Goal: Task Accomplishment & Management: Use online tool/utility

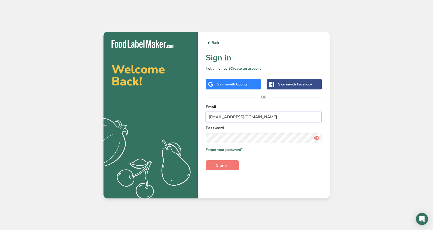
type input "[EMAIL_ADDRESS][DOMAIN_NAME]"
click at [227, 166] on span "Sign in" at bounding box center [222, 165] width 13 height 6
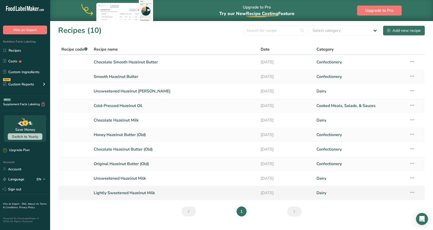
click at [417, 193] on td "Recipe Setup Delete Recipe Duplicate Recipe Scale Recipe Save as Sub-Recipe .a-…" at bounding box center [415, 193] width 19 height 15
click at [410, 192] on icon at bounding box center [412, 192] width 6 height 9
click at [380, 227] on span "Duplicate Recipe" at bounding box center [365, 228] width 27 height 6
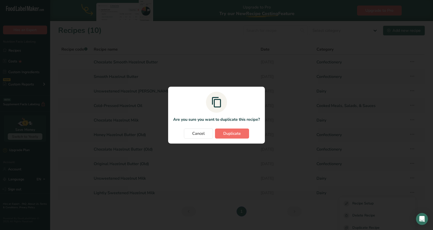
click at [229, 136] on span "Duplicate" at bounding box center [232, 134] width 18 height 6
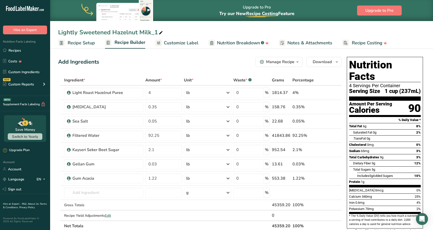
click at [161, 32] on icon at bounding box center [161, 32] width 5 height 7
drag, startPoint x: 154, startPoint y: 32, endPoint x: 185, endPoint y: 33, distance: 30.8
click at [183, 33] on input "Lightly Sweetened Hazelnut Milk_1" at bounding box center [241, 32] width 367 height 9
type input "Lightly Sweetened Hazelnut Milk (clean label)"
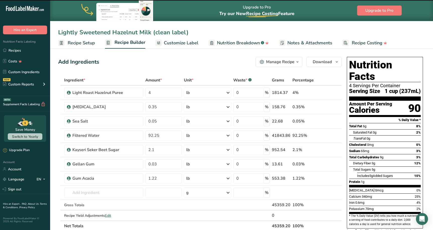
click at [197, 62] on div "Add Ingredients Manage Recipe Delete Recipe Duplicate Recipe Scale Recipe Save …" at bounding box center [200, 62] width 284 height 10
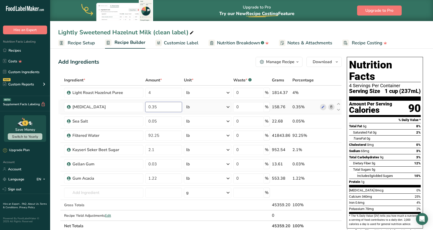
click at [176, 108] on input "0.35" at bounding box center [163, 107] width 36 height 10
click at [332, 108] on div "Ingredient * Amount * Unit * Waste * .a-a{fill:#347362;}.b-a{fill:#fff;} Grams …" at bounding box center [200, 153] width 284 height 156
click at [121, 152] on div "Kayseri Seker Beet Sugar" at bounding box center [103, 150] width 63 height 6
click at [121, 150] on div "Kayseri Seker Beet Sugar" at bounding box center [103, 150] width 63 height 6
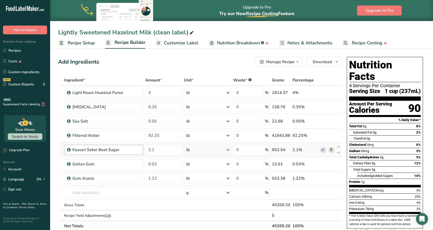
click at [121, 150] on div "Kayseri Seker Beet Sugar" at bounding box center [103, 150] width 63 height 6
click at [332, 149] on icon at bounding box center [332, 149] width 4 height 5
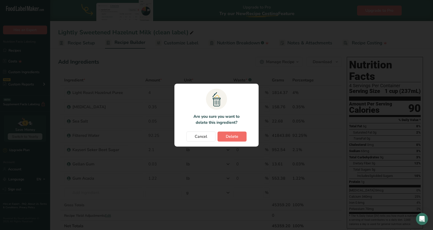
click at [229, 134] on span "Delete" at bounding box center [232, 137] width 13 height 6
type input "0.03"
type input "1.22"
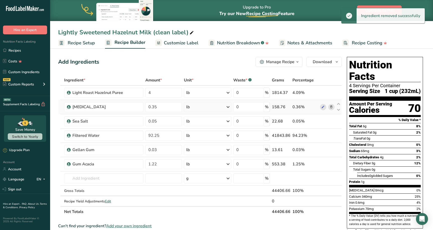
click at [333, 107] on icon at bounding box center [332, 107] width 4 height 5
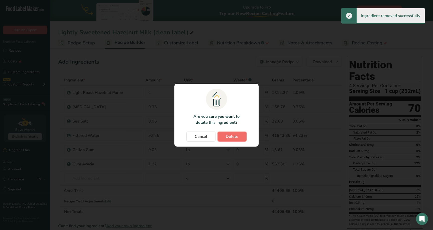
click at [242, 139] on button "Delete" at bounding box center [232, 137] width 29 height 10
type input "0.05"
type input "92.25"
type input "0.03"
type input "1.22"
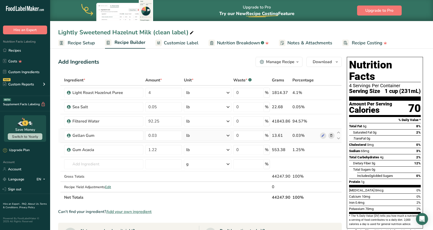
click at [330, 136] on icon at bounding box center [332, 135] width 4 height 5
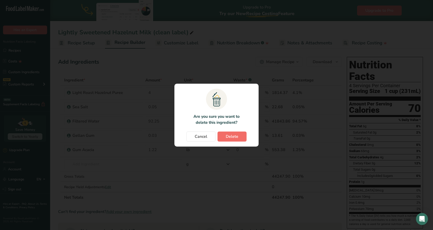
click at [235, 134] on span "Delete" at bounding box center [232, 137] width 13 height 6
type input "1.22"
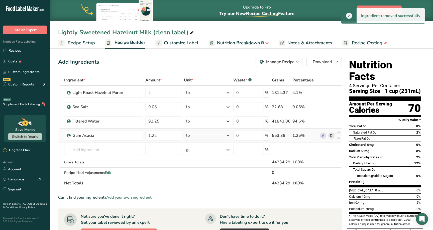
click at [331, 135] on icon at bounding box center [332, 135] width 4 height 5
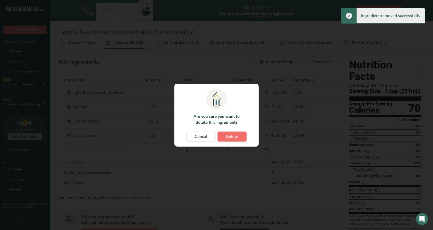
click at [230, 137] on span "Delete" at bounding box center [232, 137] width 13 height 6
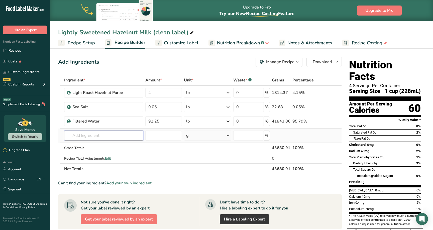
click at [112, 138] on input "text" at bounding box center [103, 136] width 79 height 10
type input "g"
type input "oat fiber"
click at [186, 170] on th "Net Totals" at bounding box center [167, 168] width 208 height 11
click at [107, 131] on input "text" at bounding box center [103, 136] width 79 height 10
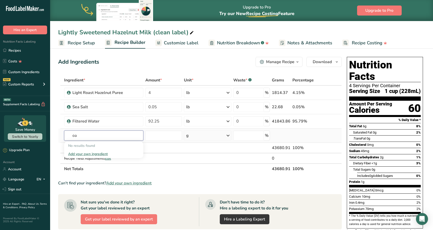
type input "o"
click at [184, 171] on th "Net Totals" at bounding box center [167, 168] width 208 height 11
click at [164, 86] on td "4" at bounding box center [163, 93] width 38 height 14
click at [162, 92] on input "4" at bounding box center [163, 93] width 36 height 10
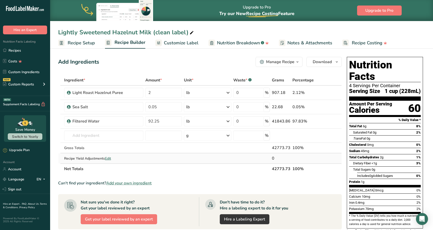
click at [187, 162] on div "Ingredient * Amount * Unit * Waste * .a-a{fill:#347362;}.b-a{fill:#fff;} Grams …" at bounding box center [200, 124] width 284 height 99
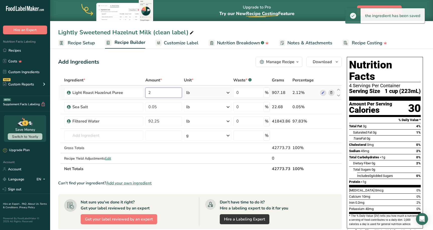
click at [168, 91] on input "2" at bounding box center [163, 93] width 36 height 10
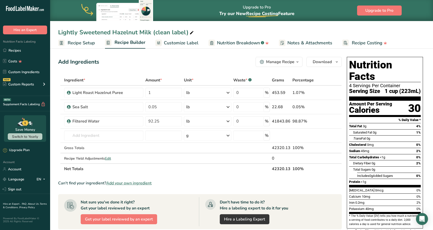
click at [186, 170] on div "Ingredient * Amount * Unit * Waste * .a-a{fill:#347362;}.b-a{fill:#fff;} Grams …" at bounding box center [200, 124] width 284 height 99
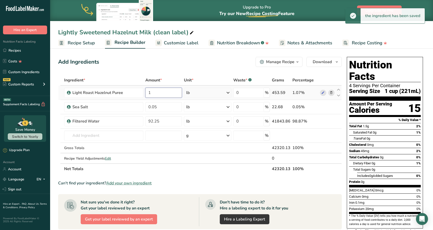
click at [162, 95] on input "1" at bounding box center [163, 93] width 36 height 10
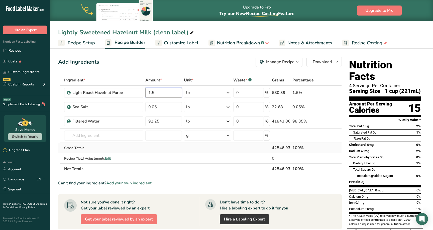
type input "1.5"
click at [172, 153] on div "Ingredient * Amount * Unit * Waste * .a-a{fill:#347362;}.b-a{fill:#fff;} Grams …" at bounding box center [200, 124] width 284 height 99
click at [134, 140] on input "text" at bounding box center [103, 136] width 79 height 10
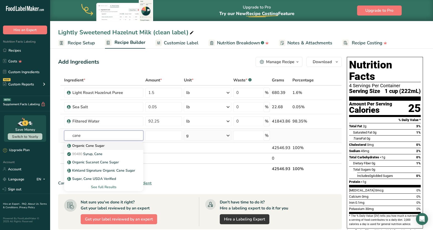
type input "cane"
click at [120, 147] on div "Organic Cane Sugar" at bounding box center [99, 145] width 63 height 5
type input "Organic Cane Sugar"
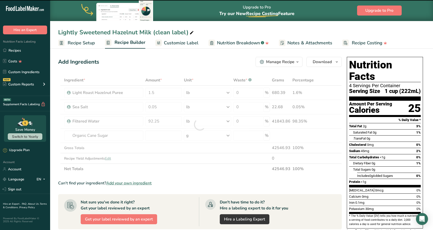
type input "0"
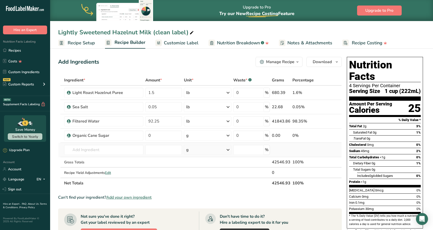
click at [202, 143] on td "g Weight Units g kg mg See more Volume Units l Volume units require a density c…" at bounding box center [207, 150] width 49 height 14
click at [208, 138] on div "g" at bounding box center [207, 136] width 47 height 10
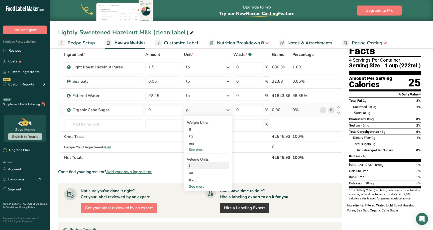
scroll to position [27, 0]
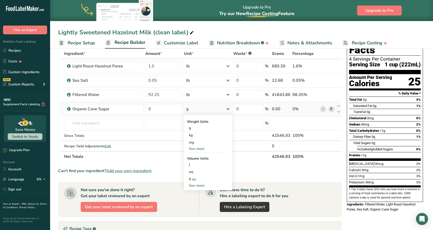
click at [200, 185] on div "See more" at bounding box center [208, 185] width 42 height 5
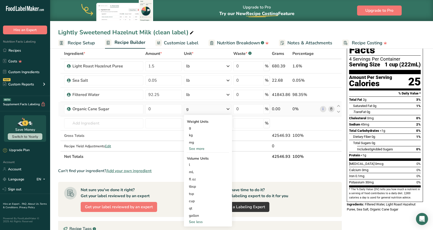
click at [192, 148] on div "See more" at bounding box center [208, 148] width 42 height 5
click at [193, 158] on div "lb" at bounding box center [208, 156] width 42 height 7
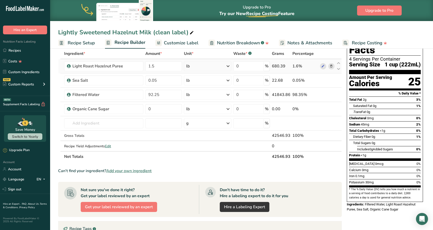
click at [208, 66] on div "lb" at bounding box center [207, 66] width 47 height 10
click at [206, 93] on div "kg" at bounding box center [208, 92] width 42 height 7
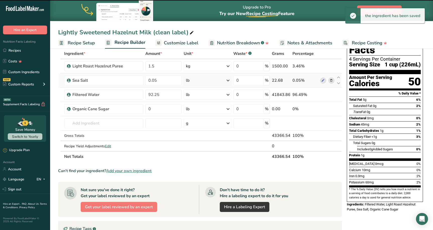
click at [212, 81] on div "lb" at bounding box center [208, 80] width 48 height 10
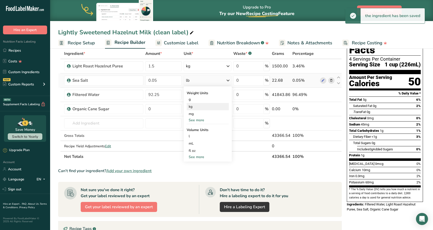
click at [204, 108] on div "kg" at bounding box center [208, 106] width 42 height 7
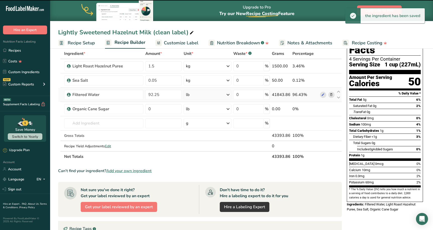
click at [210, 96] on div "lb" at bounding box center [208, 95] width 48 height 10
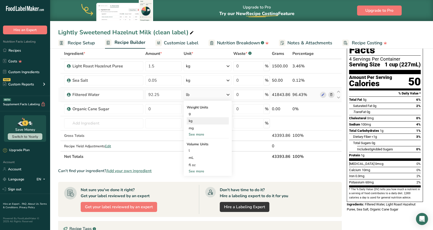
click at [206, 121] on div "kg" at bounding box center [208, 120] width 42 height 7
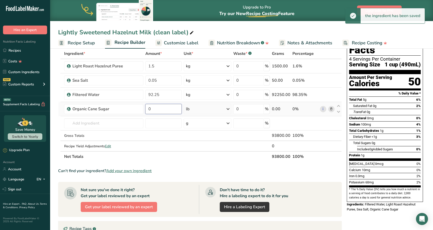
click at [172, 112] on input "0" at bounding box center [163, 109] width 36 height 10
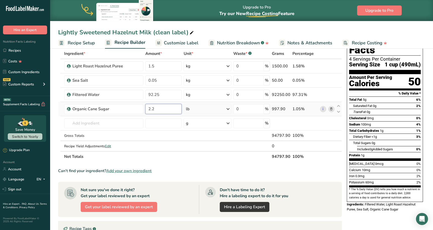
type input "2.2"
click at [193, 109] on div "Ingredient * Amount * Unit * Waste * .a-a{fill:#347362;}.b-a{fill:#fff;} Grams …" at bounding box center [200, 105] width 284 height 114
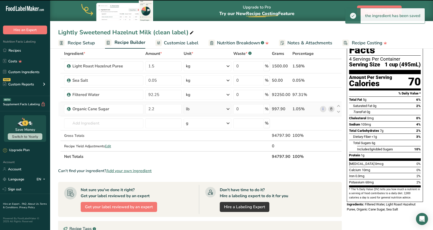
click at [196, 112] on div "lb" at bounding box center [208, 109] width 48 height 10
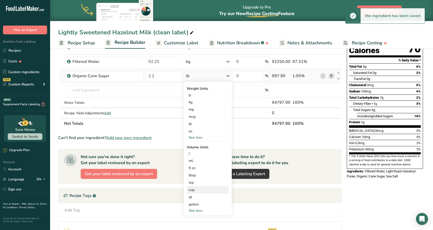
scroll to position [64, 0]
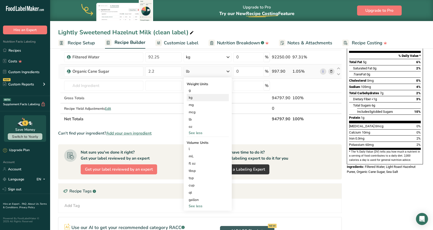
click at [199, 98] on div "kg" at bounding box center [208, 97] width 42 height 7
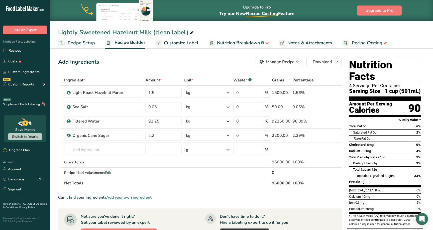
scroll to position [0, 0]
click at [24, 49] on link "Recipes" at bounding box center [25, 51] width 50 height 10
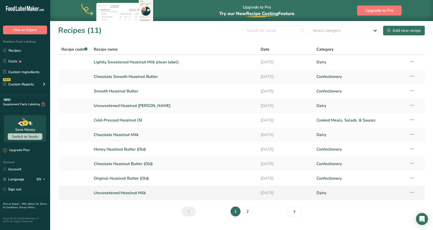
click at [150, 192] on link "Unsweetened Hazelnut Milk" at bounding box center [174, 193] width 161 height 11
click at [248, 213] on link "2" at bounding box center [248, 212] width 10 height 10
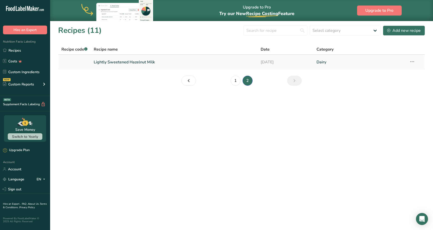
click at [152, 62] on link "Lightly Sweetened Hazelnut Milk" at bounding box center [174, 62] width 161 height 11
click at [233, 83] on link "1" at bounding box center [236, 81] width 10 height 10
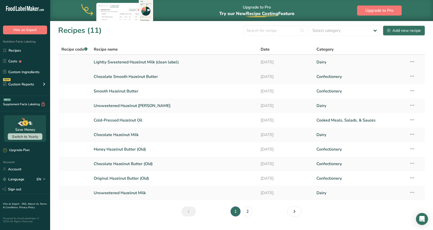
click at [179, 60] on link "Lightly Sweetened Hazelnut Milk (clean label)" at bounding box center [174, 62] width 161 height 11
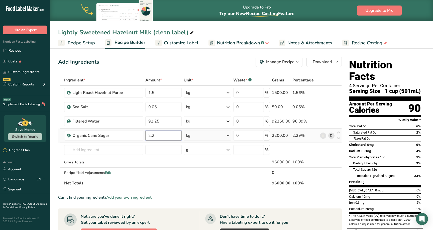
click at [168, 135] on input "2.2" at bounding box center [163, 136] width 36 height 10
type input "2.1"
click at [224, 190] on section "Ingredient * Amount * Unit * Waste * .a-a{fill:#347362;}.b-a{fill:#fff;} Grams …" at bounding box center [200, 209] width 284 height 269
click at [227, 92] on icon at bounding box center [228, 92] width 6 height 9
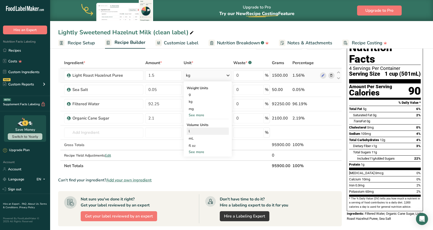
scroll to position [19, 0]
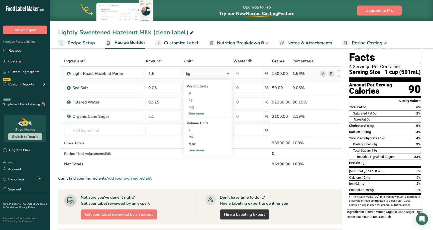
click at [201, 113] on div "See more" at bounding box center [208, 113] width 42 height 5
click at [193, 123] on div "lb" at bounding box center [208, 121] width 42 height 7
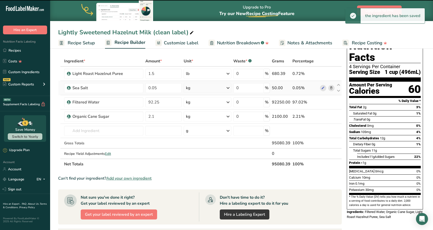
click at [229, 88] on icon at bounding box center [228, 87] width 6 height 9
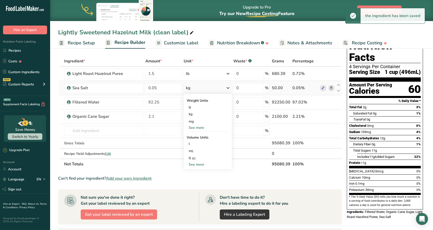
click at [204, 129] on div "See more" at bounding box center [208, 127] width 42 height 5
click at [194, 137] on div "lb" at bounding box center [208, 135] width 42 height 7
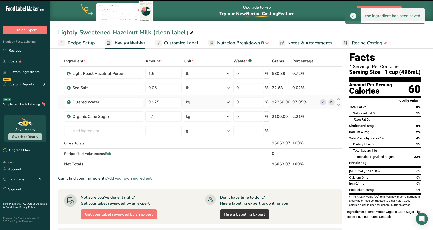
click at [227, 102] on icon at bounding box center [228, 102] width 6 height 9
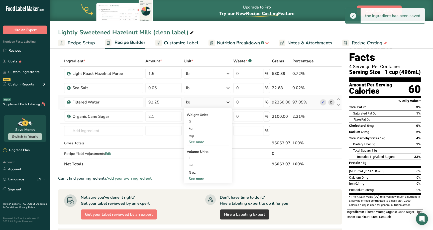
click at [200, 143] on div "See more" at bounding box center [208, 141] width 42 height 5
click at [191, 151] on div "lb" at bounding box center [208, 150] width 42 height 7
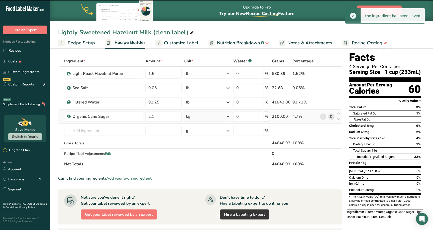
click at [228, 118] on icon at bounding box center [228, 116] width 6 height 9
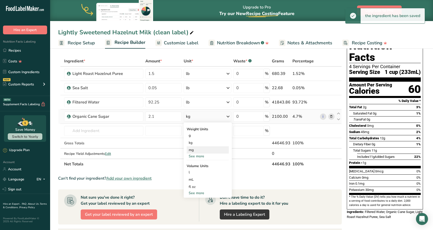
click at [199, 153] on div "mg" at bounding box center [208, 149] width 42 height 7
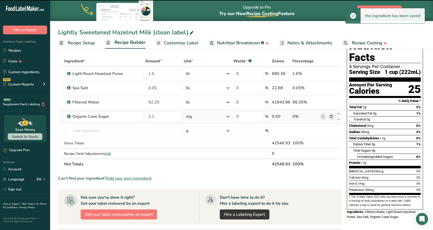
click at [227, 116] on icon at bounding box center [228, 116] width 6 height 9
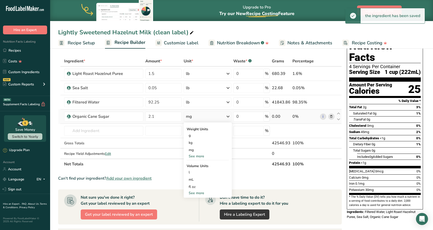
click at [207, 157] on div "See more" at bounding box center [208, 156] width 42 height 5
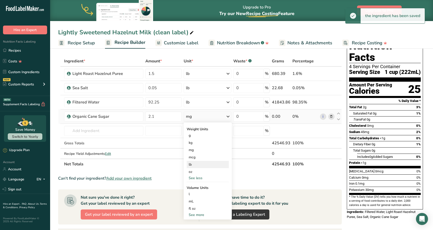
click at [190, 164] on div "lb" at bounding box center [208, 164] width 42 height 7
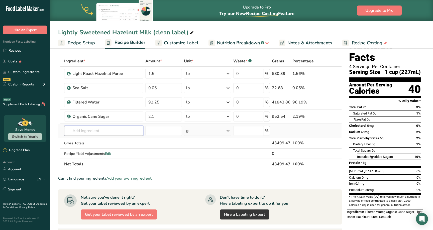
click at [88, 131] on input "text" at bounding box center [103, 131] width 79 height 10
type input "hazelnut oil"
click at [82, 141] on p "Cold-Pressed Hazelnut Oil" at bounding box center [91, 140] width 47 height 5
type input "Cold-Pressed Hazelnut Oil"
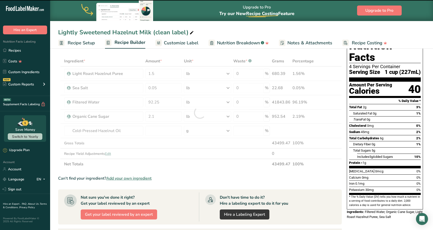
type input "0"
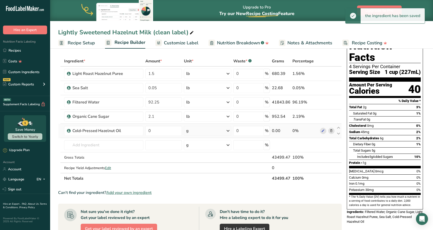
click at [207, 133] on div "g" at bounding box center [207, 131] width 47 height 10
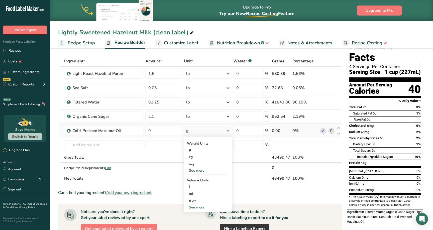
click at [207, 170] on div "See more" at bounding box center [208, 170] width 42 height 5
click at [196, 178] on div "lb" at bounding box center [208, 178] width 42 height 7
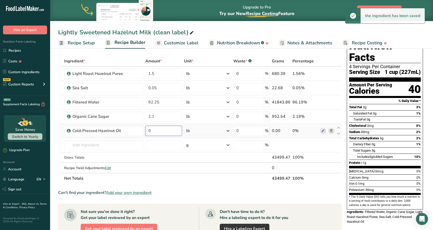
click at [167, 130] on input "0" at bounding box center [163, 131] width 36 height 10
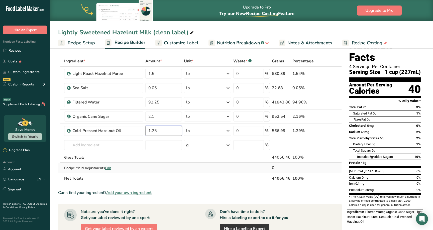
type input "1.25"
click at [205, 163] on div "Ingredient * Amount * Unit * Waste * .a-a{fill:#347362;}.b-a{fill:#fff;} Grams …" at bounding box center [200, 120] width 284 height 128
click at [129, 88] on div "Sea Salt" at bounding box center [103, 88] width 63 height 6
click at [112, 90] on div "Sea Salt" at bounding box center [103, 88] width 63 height 6
click at [101, 89] on div "Sea Salt" at bounding box center [103, 88] width 63 height 6
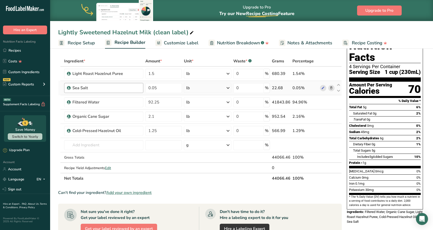
click at [101, 89] on div "Sea Salt" at bounding box center [103, 88] width 63 height 6
